Goal: Task Accomplishment & Management: Manage account settings

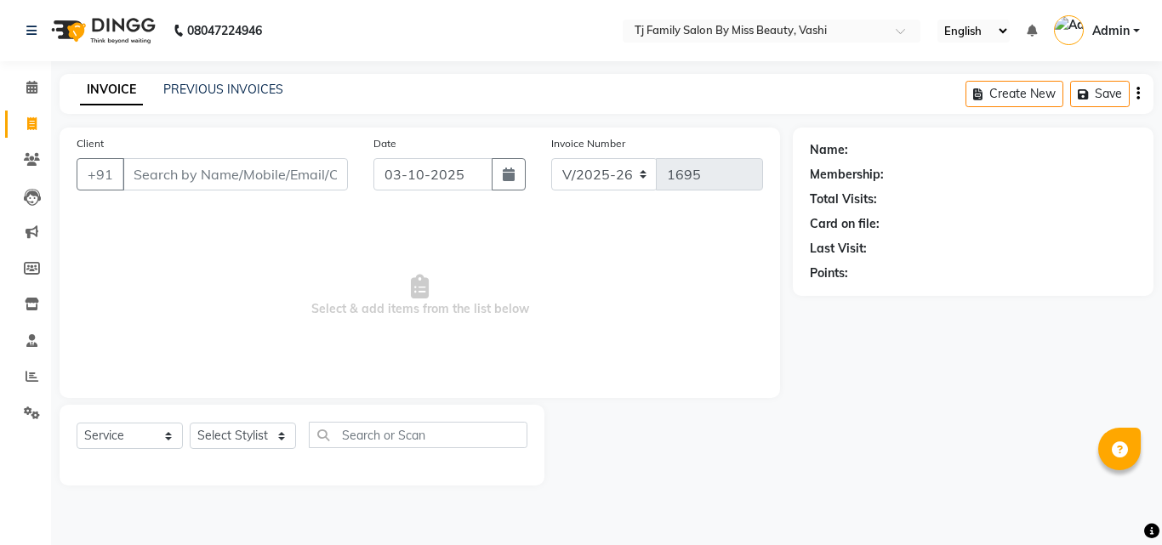
select select "703"
select select "service"
click at [32, 379] on icon at bounding box center [32, 376] width 13 height 13
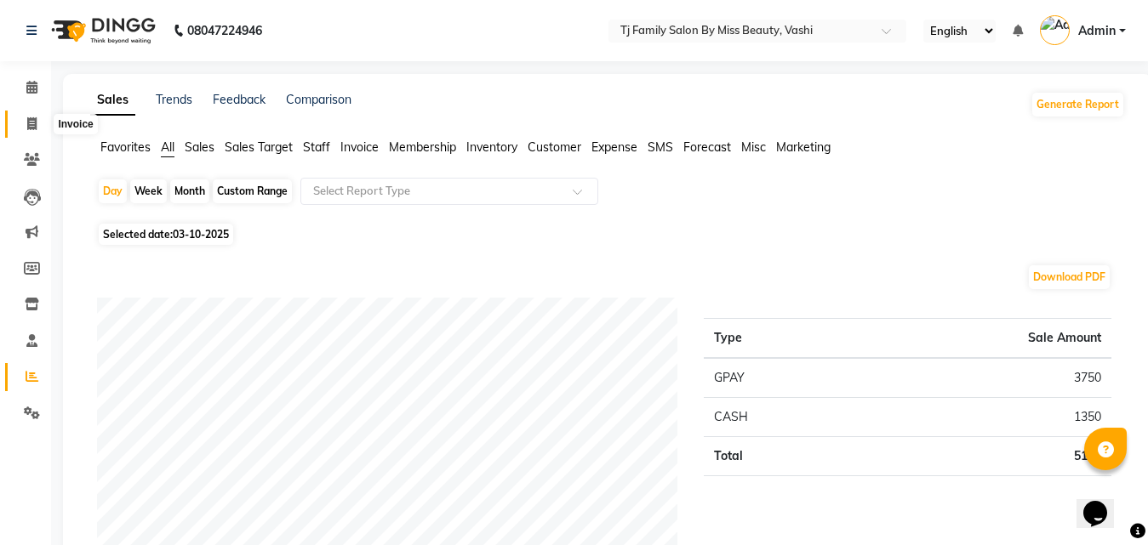
click at [28, 124] on icon at bounding box center [31, 123] width 9 height 13
select select "service"
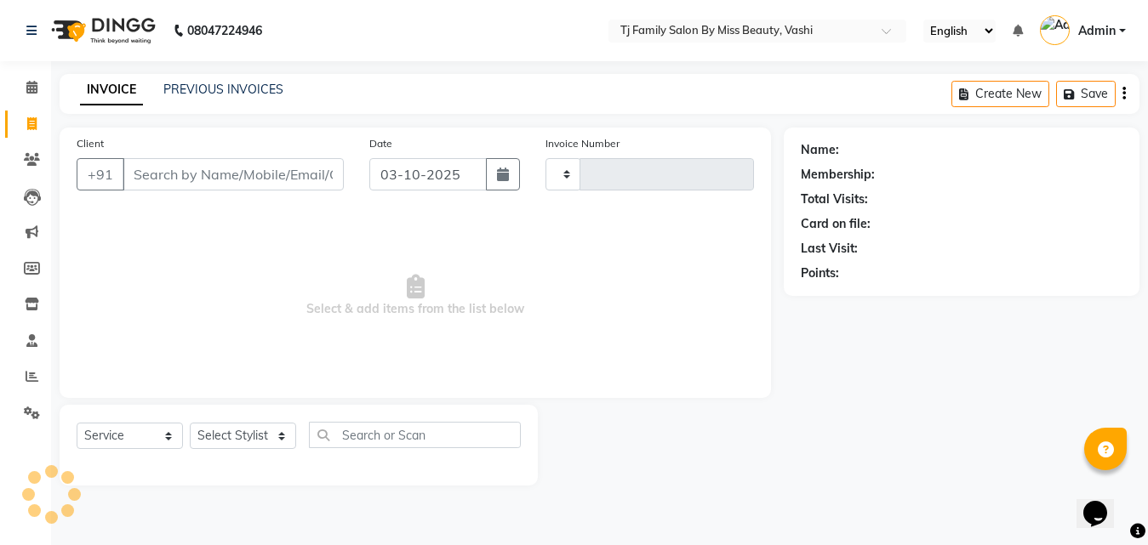
type input "1695"
select select "703"
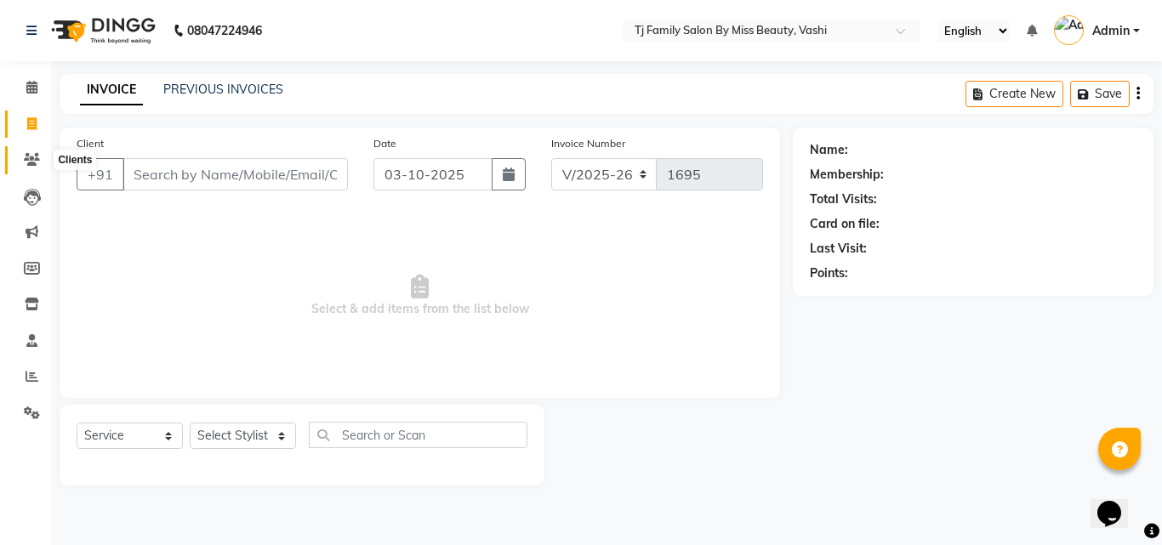
click at [31, 157] on icon at bounding box center [32, 159] width 16 height 13
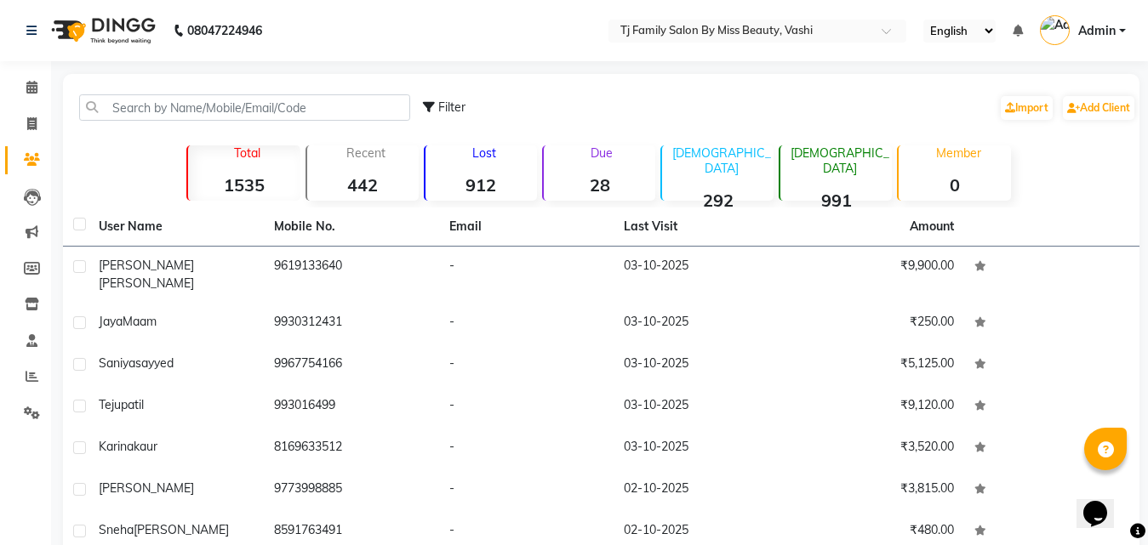
scroll to position [191, 0]
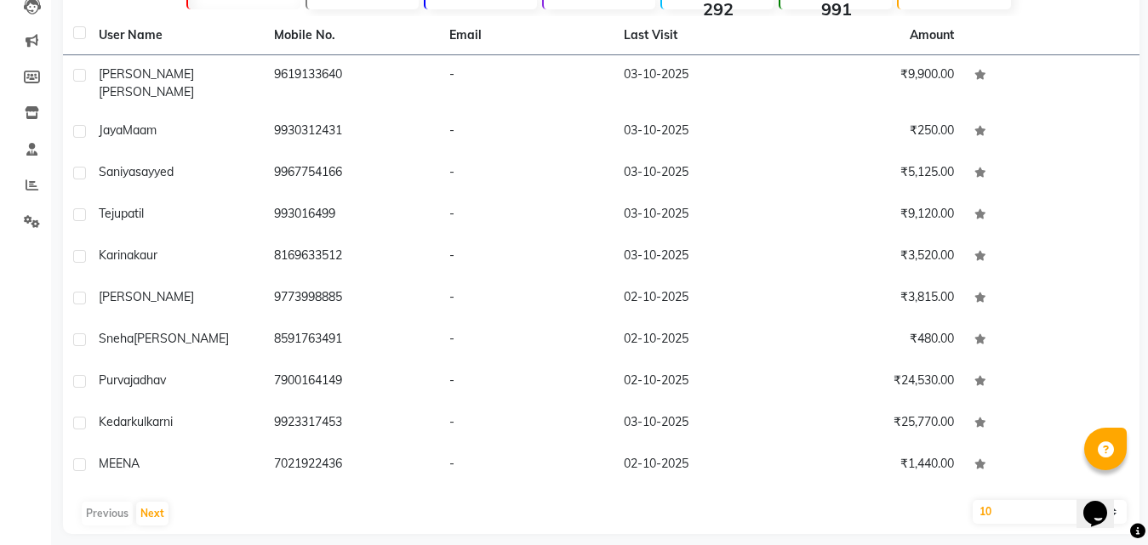
click at [984, 503] on select "10 50 100" at bounding box center [1049, 512] width 154 height 24
select select "100"
click at [972, 500] on select "10 50 100" at bounding box center [1049, 512] width 154 height 24
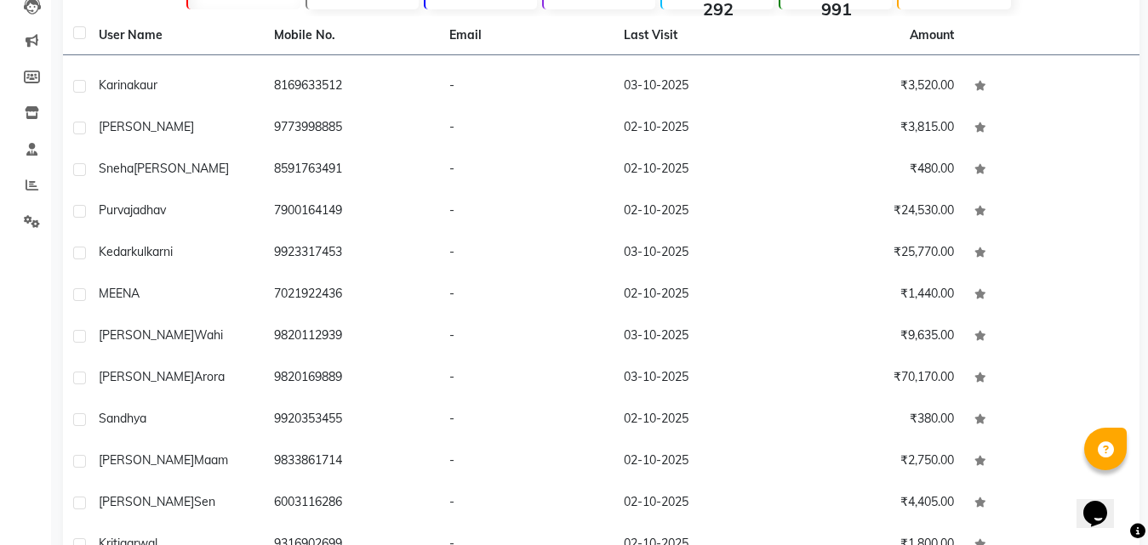
scroll to position [0, 0]
